Goal: Information Seeking & Learning: Learn about a topic

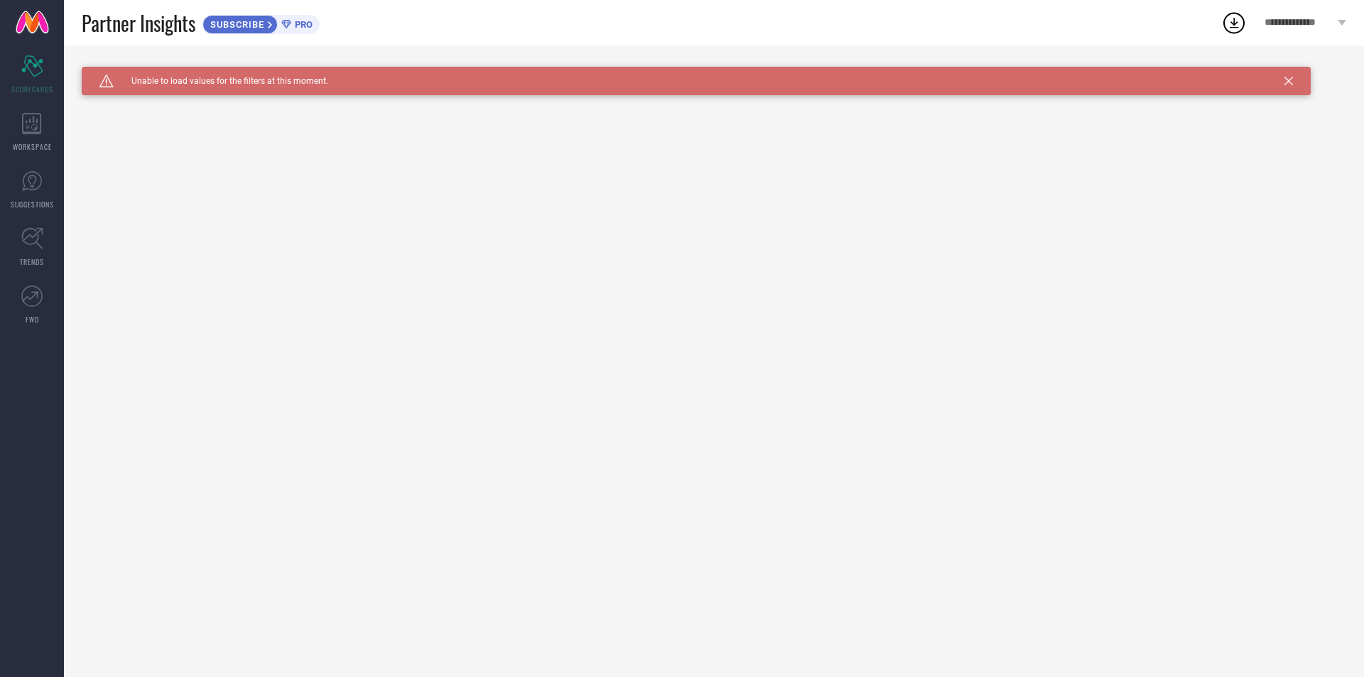
click at [1289, 78] on icon at bounding box center [1289, 81] width 9 height 9
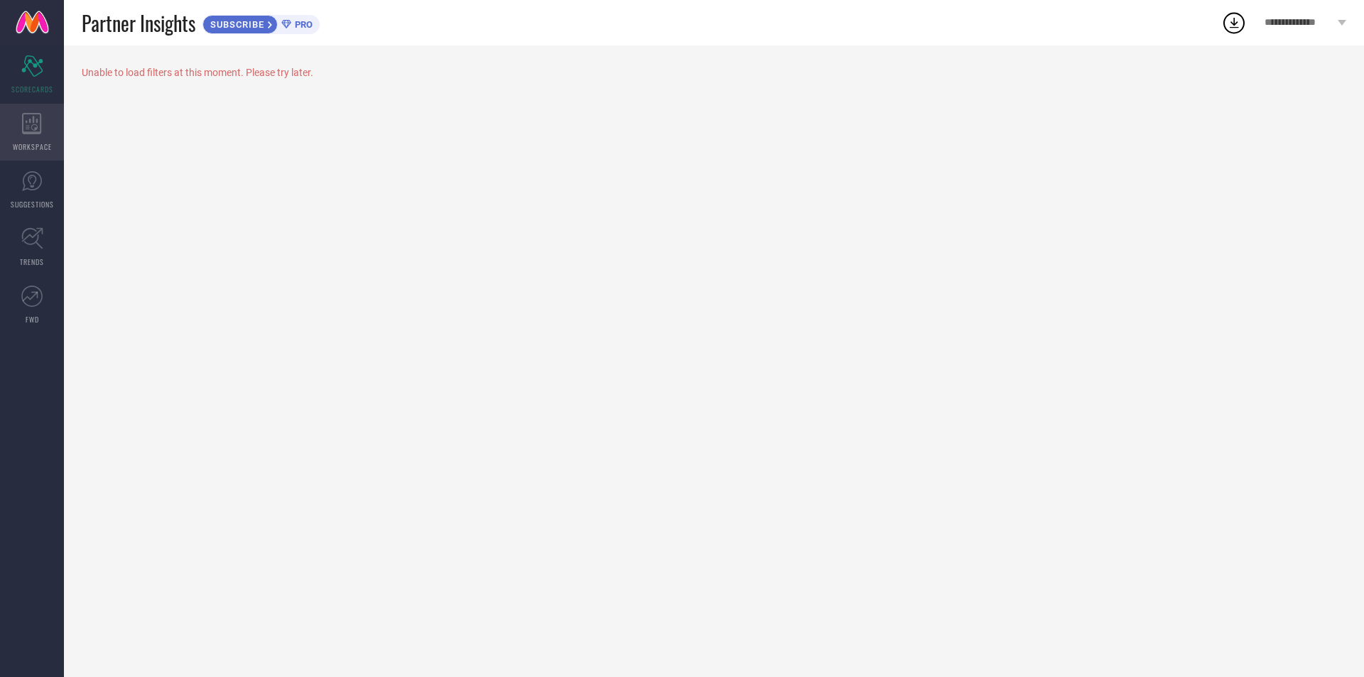
click at [23, 119] on icon at bounding box center [31, 123] width 19 height 21
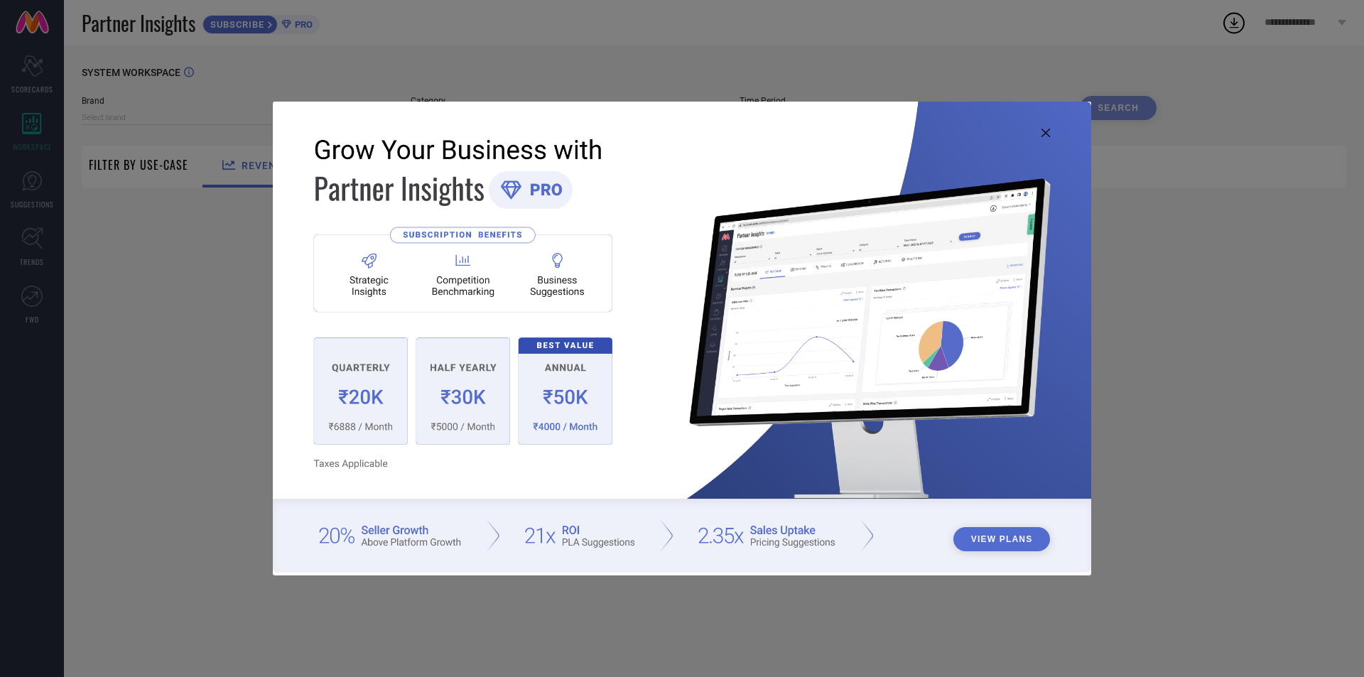
type input "1 STOP FASHION"
type input "All"
click at [987, 537] on button "View Plans" at bounding box center [1002, 539] width 97 height 24
click at [1043, 134] on icon at bounding box center [1046, 133] width 9 height 9
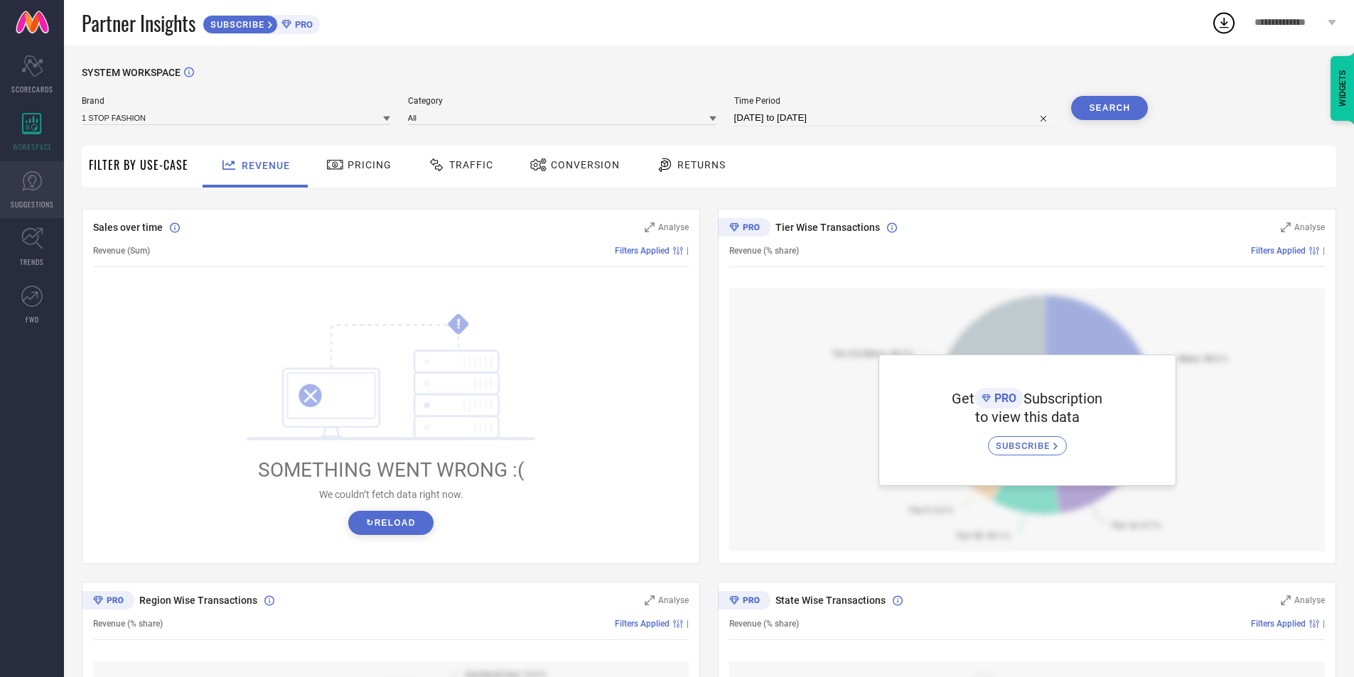
click at [29, 185] on icon at bounding box center [31, 181] width 21 height 21
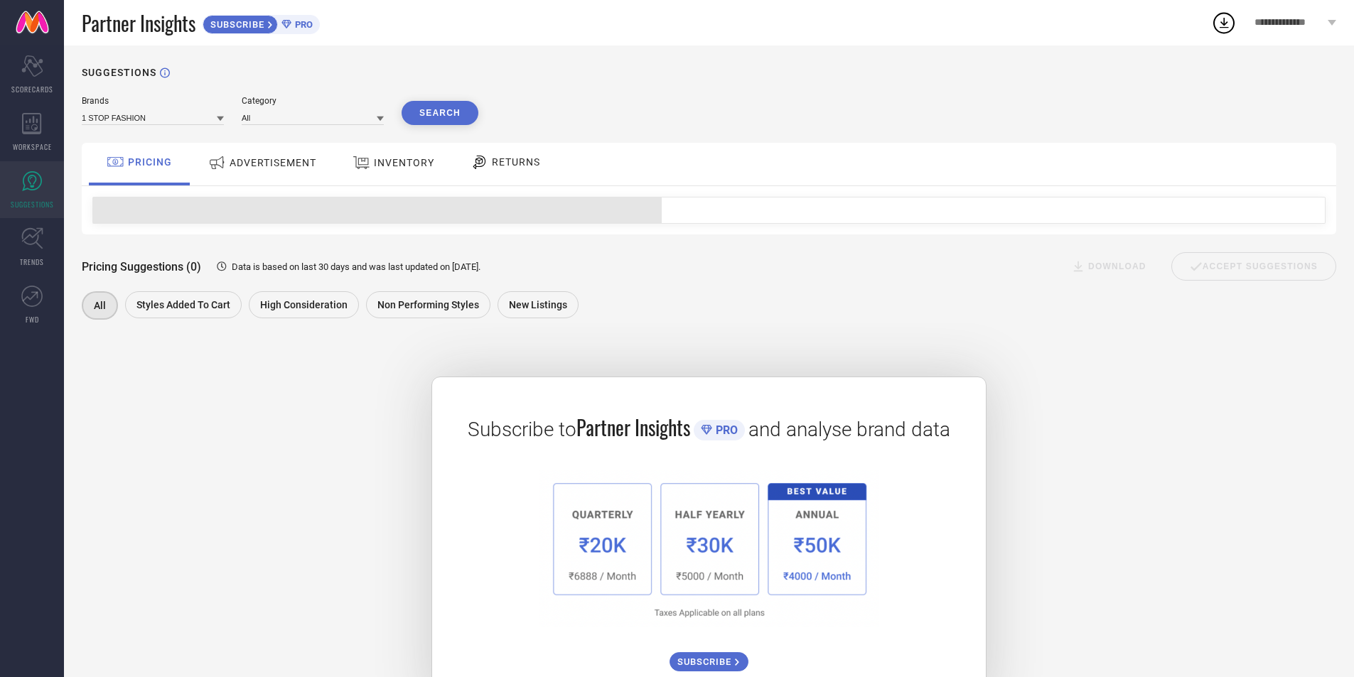
click at [257, 161] on span "ADVERTISEMENT" at bounding box center [273, 162] width 87 height 11
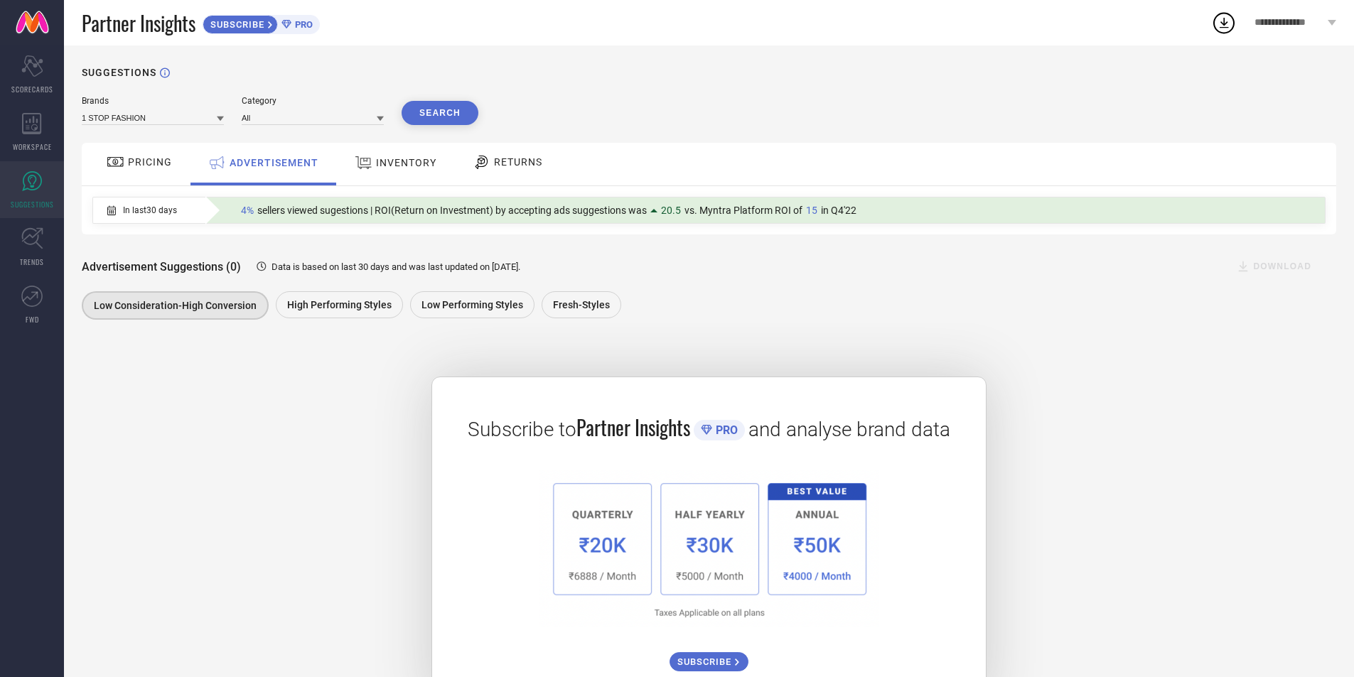
click at [419, 161] on span "INVENTORY" at bounding box center [406, 162] width 60 height 11
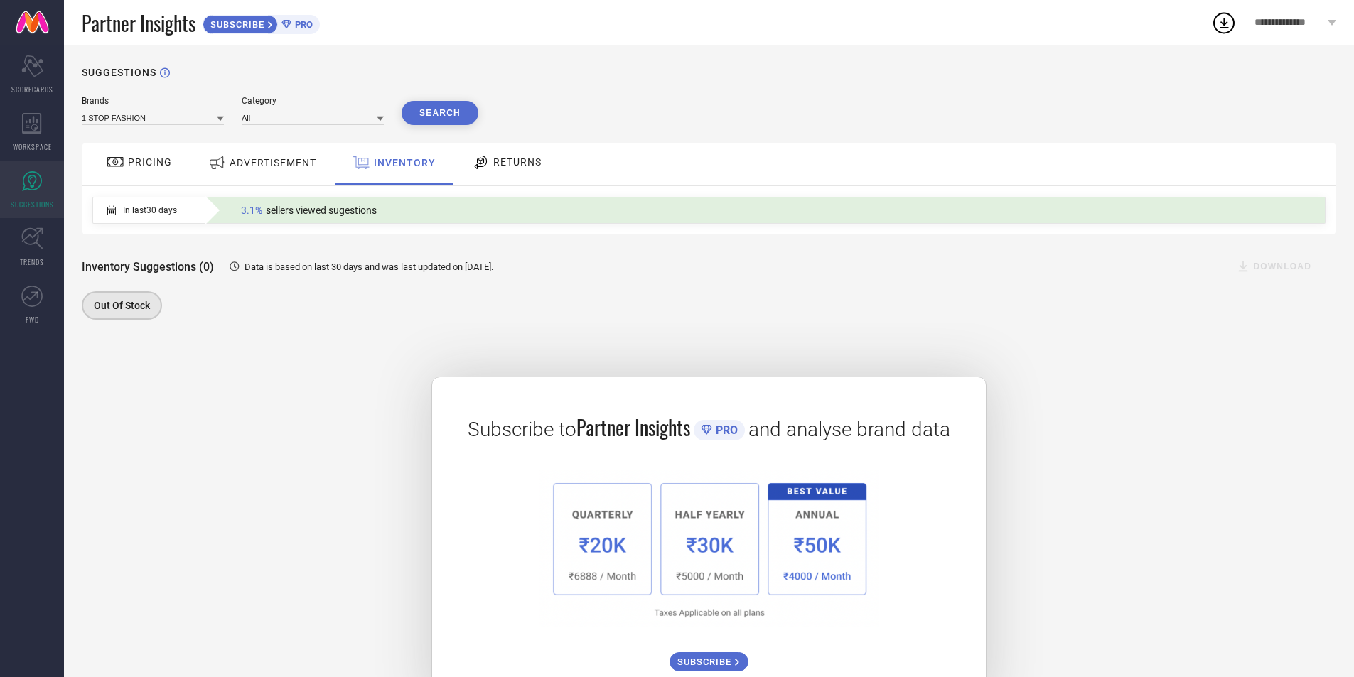
click at [510, 162] on span "RETURNS" at bounding box center [517, 161] width 48 height 11
click at [161, 209] on span "In last 30 days" at bounding box center [150, 210] width 54 height 10
